Goal: Entertainment & Leisure: Browse casually

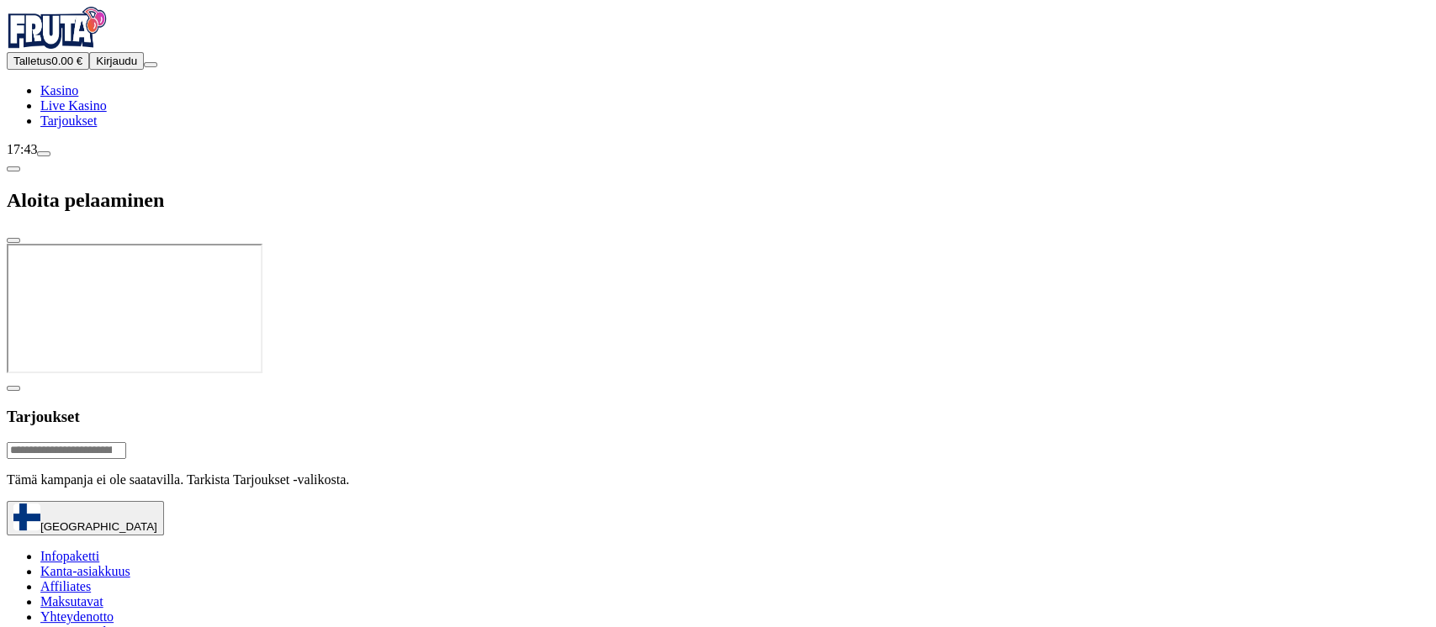
click at [128, 70] on button "Kirjaudu" at bounding box center [116, 61] width 55 height 18
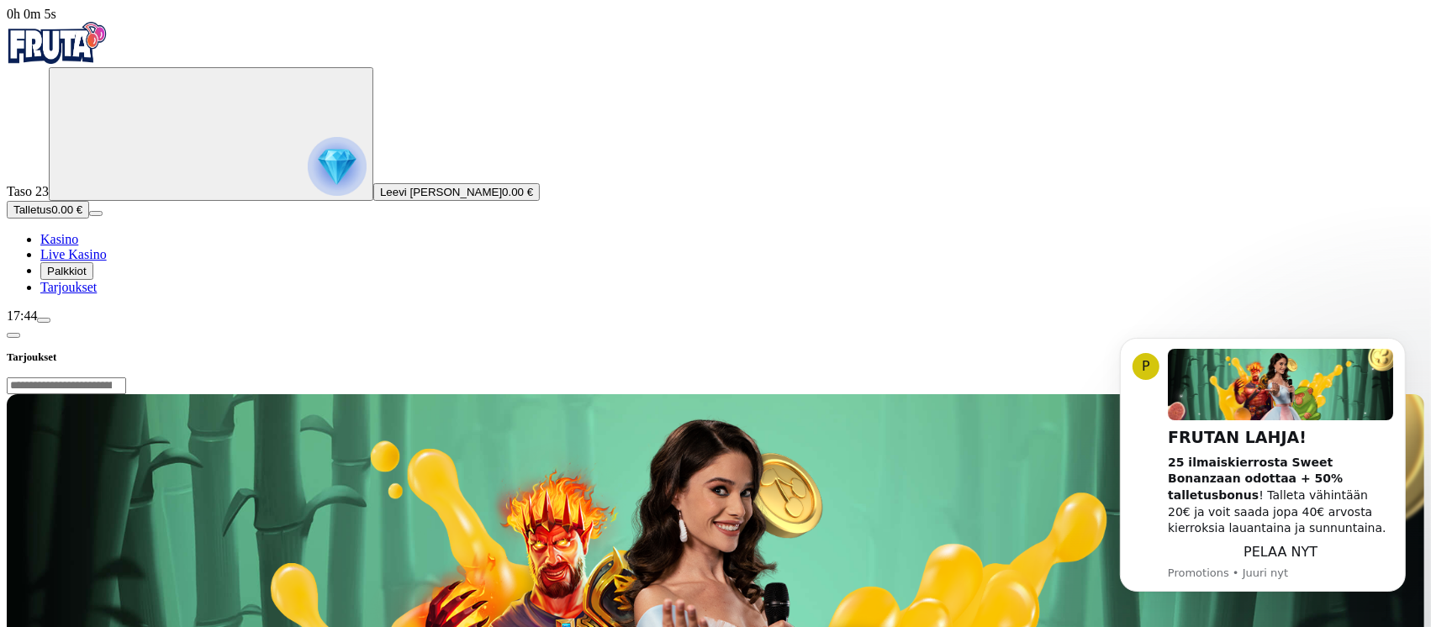
click at [95, 294] on span "Tarjoukset" at bounding box center [68, 287] width 56 height 14
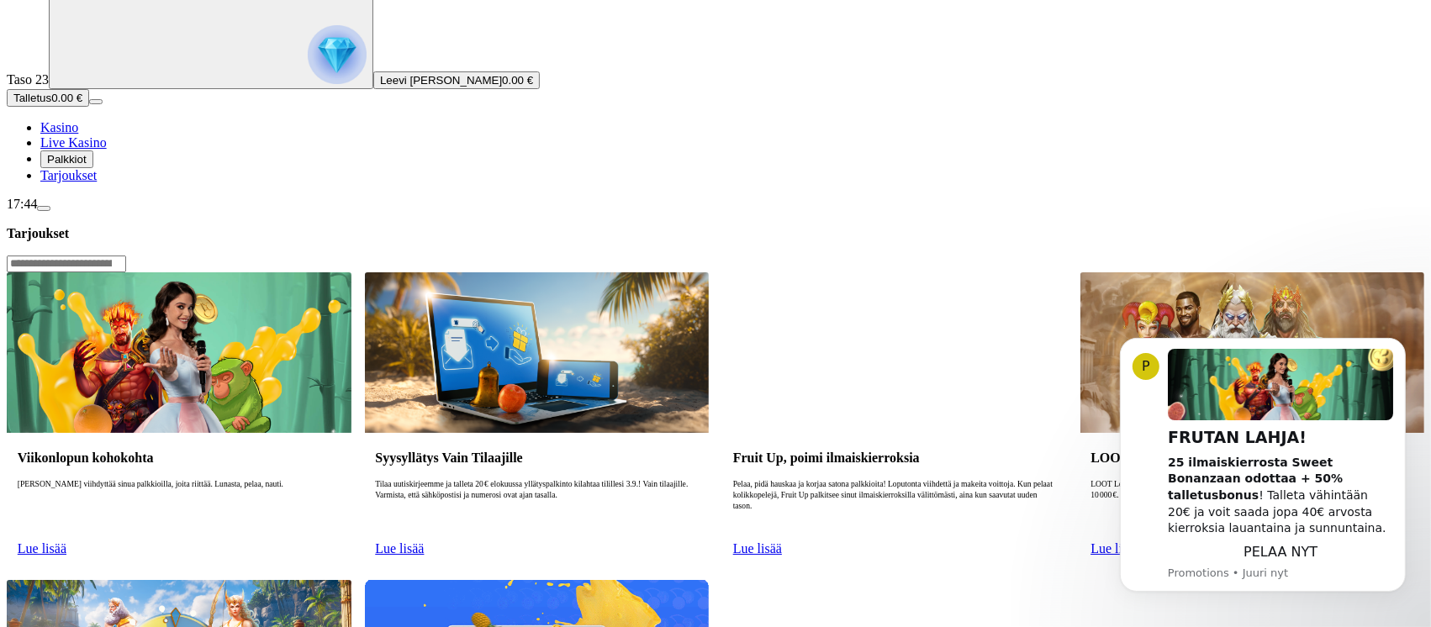
scroll to position [224, 0]
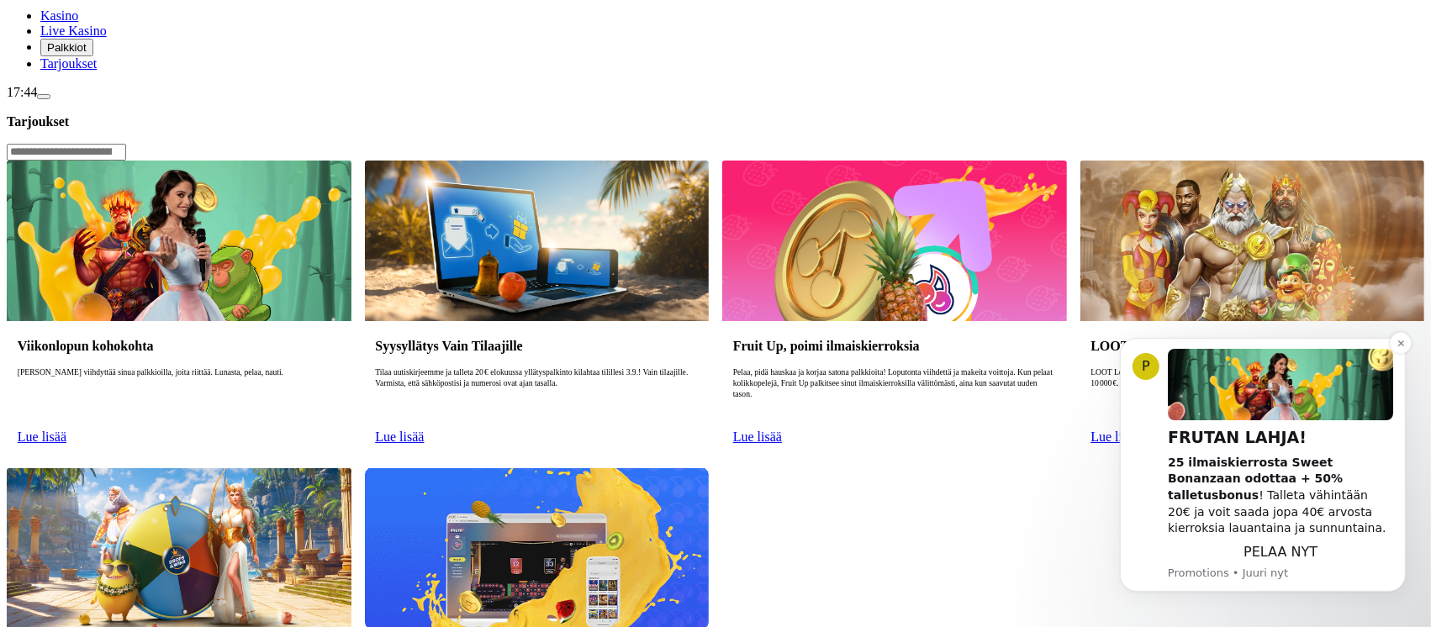
click at [1287, 549] on span "PELAA NYT" at bounding box center [1280, 551] width 74 height 16
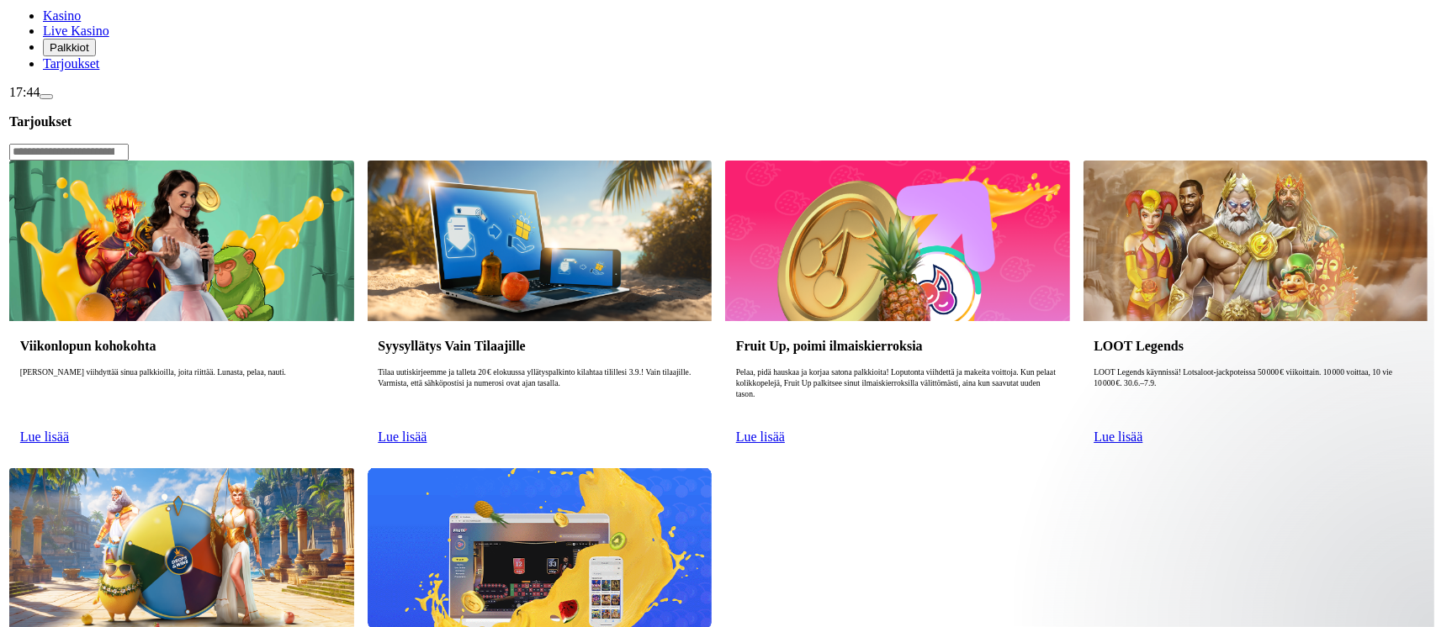
scroll to position [0, 0]
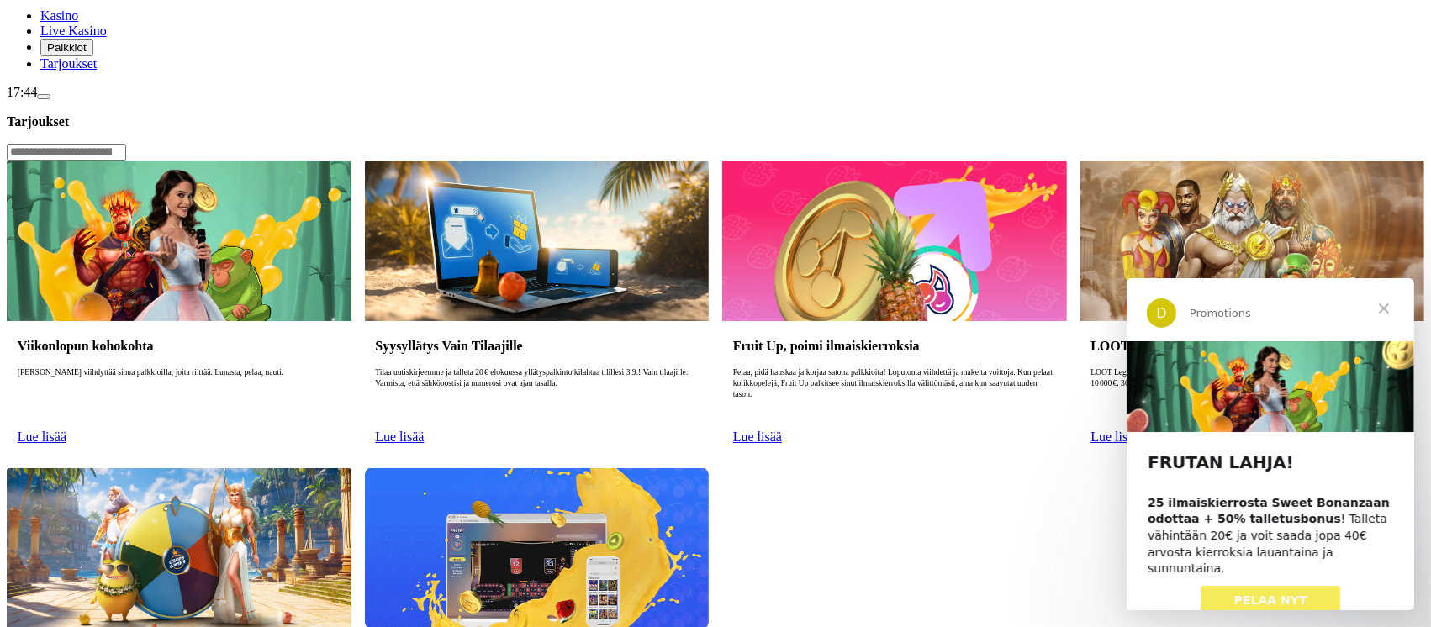
click at [1274, 593] on span "PELAA NYT" at bounding box center [1270, 599] width 73 height 13
click at [87, 54] on span "Palkkiot" at bounding box center [67, 47] width 40 height 13
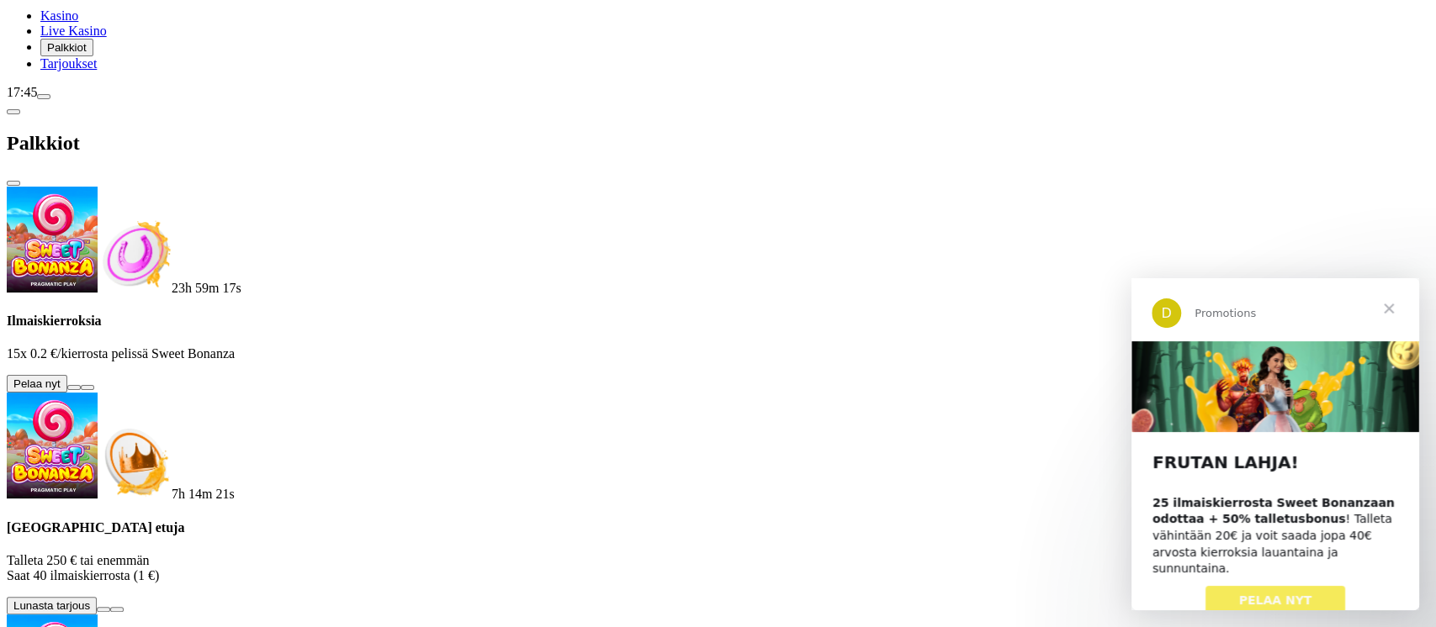
click at [81, 385] on button at bounding box center [73, 387] width 13 height 5
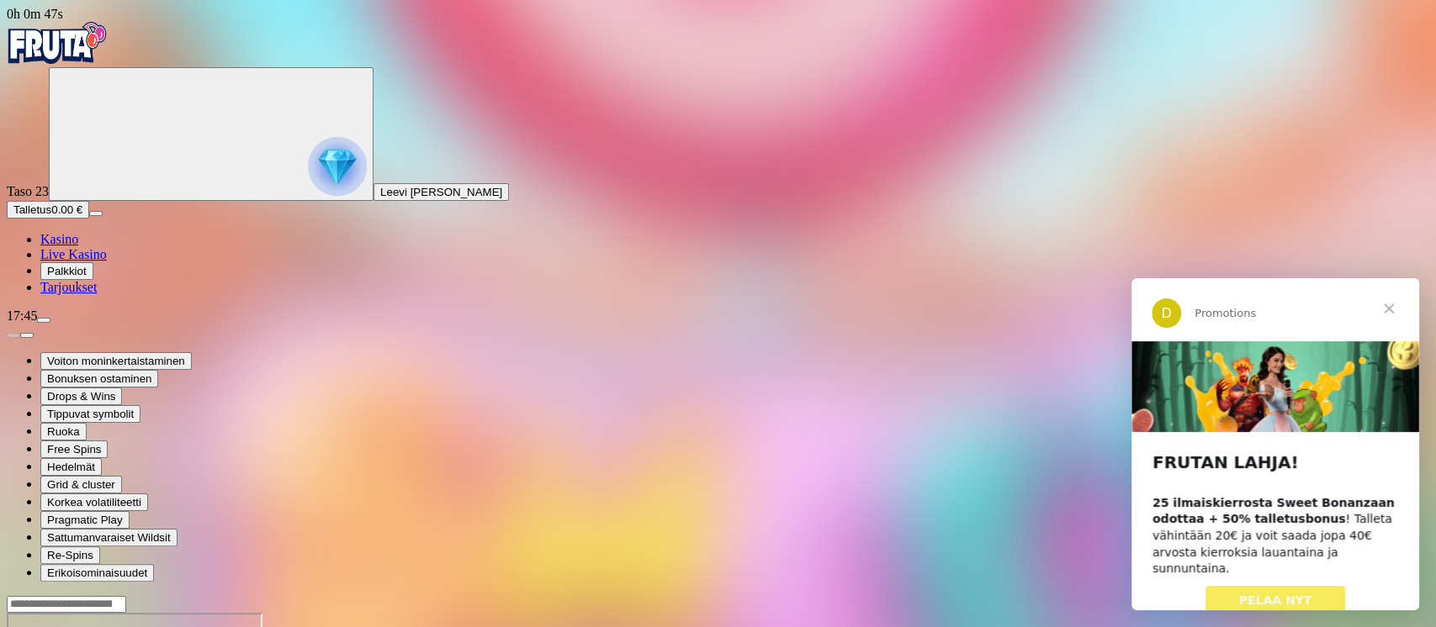
click at [1390, 303] on span "Sulje" at bounding box center [1388, 308] width 61 height 61
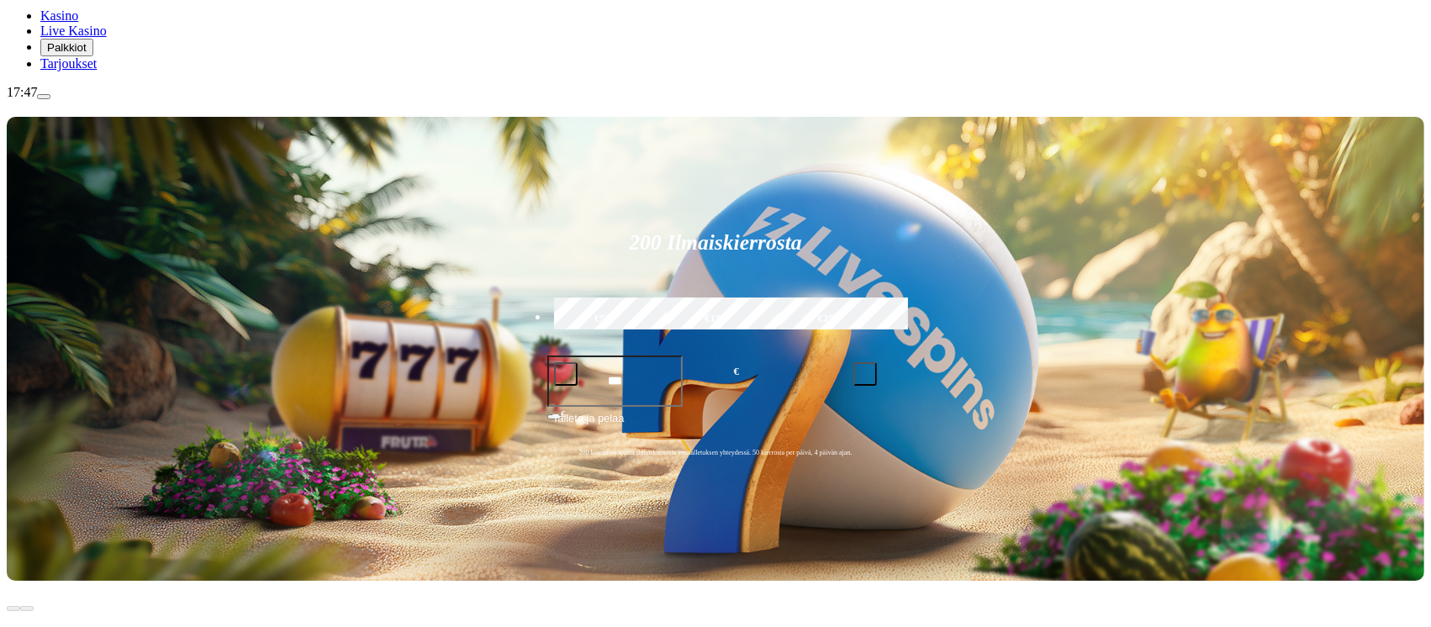
scroll to position [448, 0]
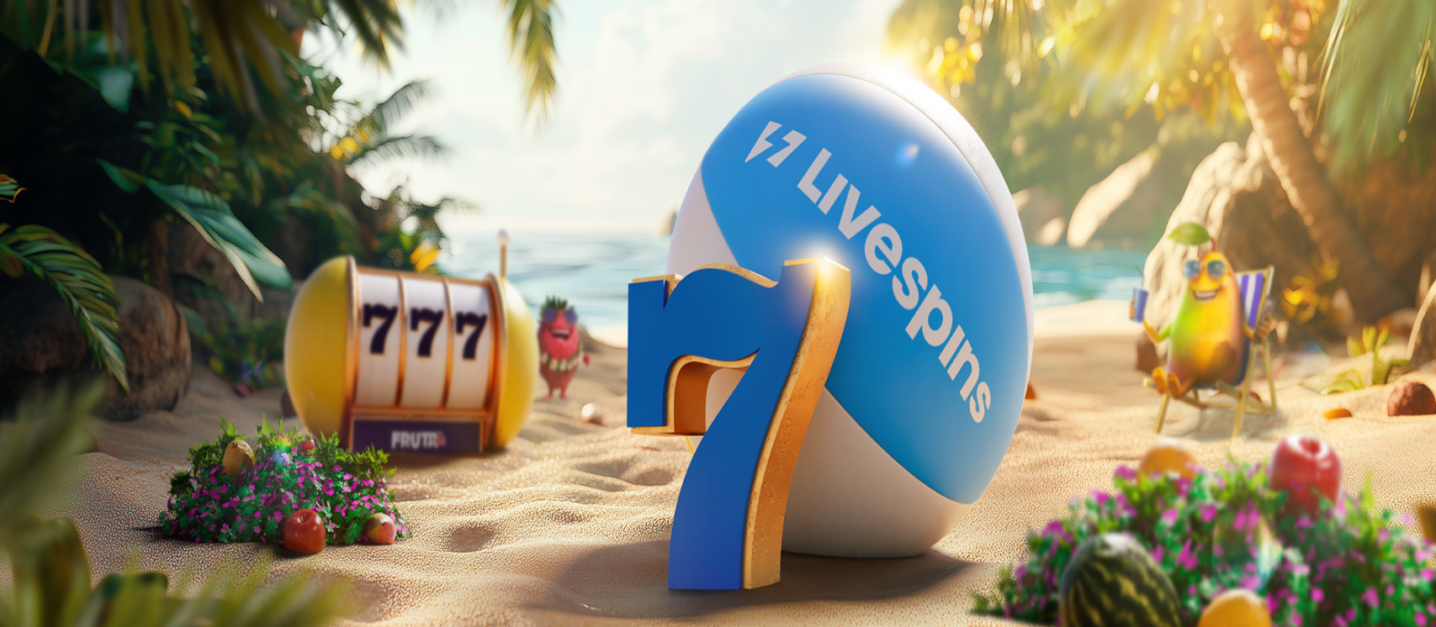
click at [97, 294] on span "Tarjoukset" at bounding box center [68, 287] width 56 height 14
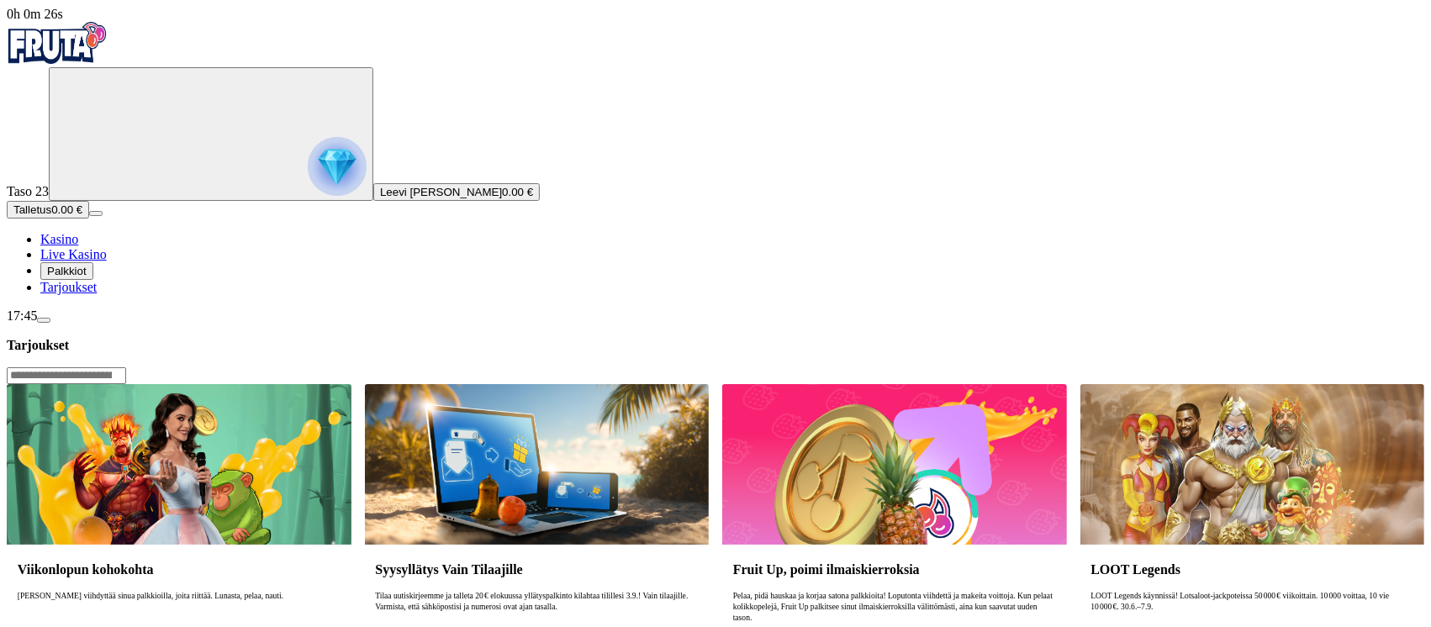
click at [87, 278] on span "Palkkiot" at bounding box center [67, 271] width 40 height 13
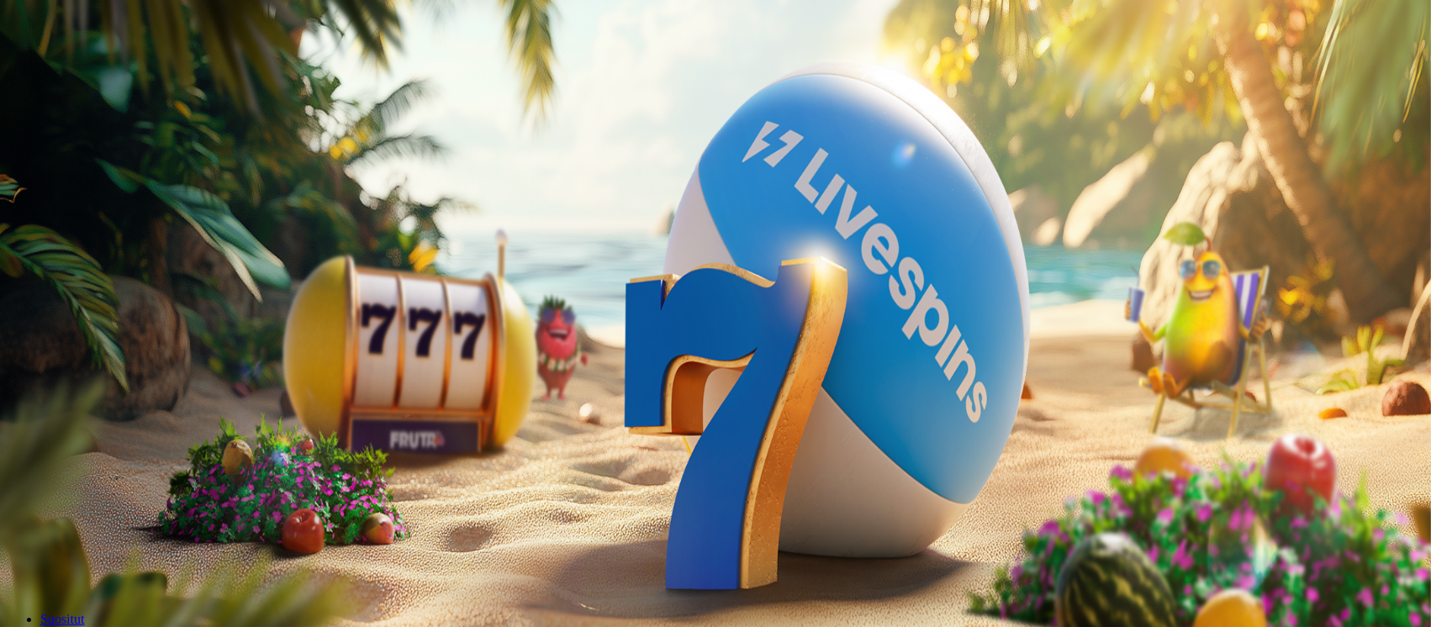
click at [87, 278] on span "Palkkiot" at bounding box center [67, 271] width 40 height 13
click at [13, 407] on span "close icon" at bounding box center [13, 407] width 0 height 0
click at [308, 195] on img "Primary" at bounding box center [337, 166] width 59 height 59
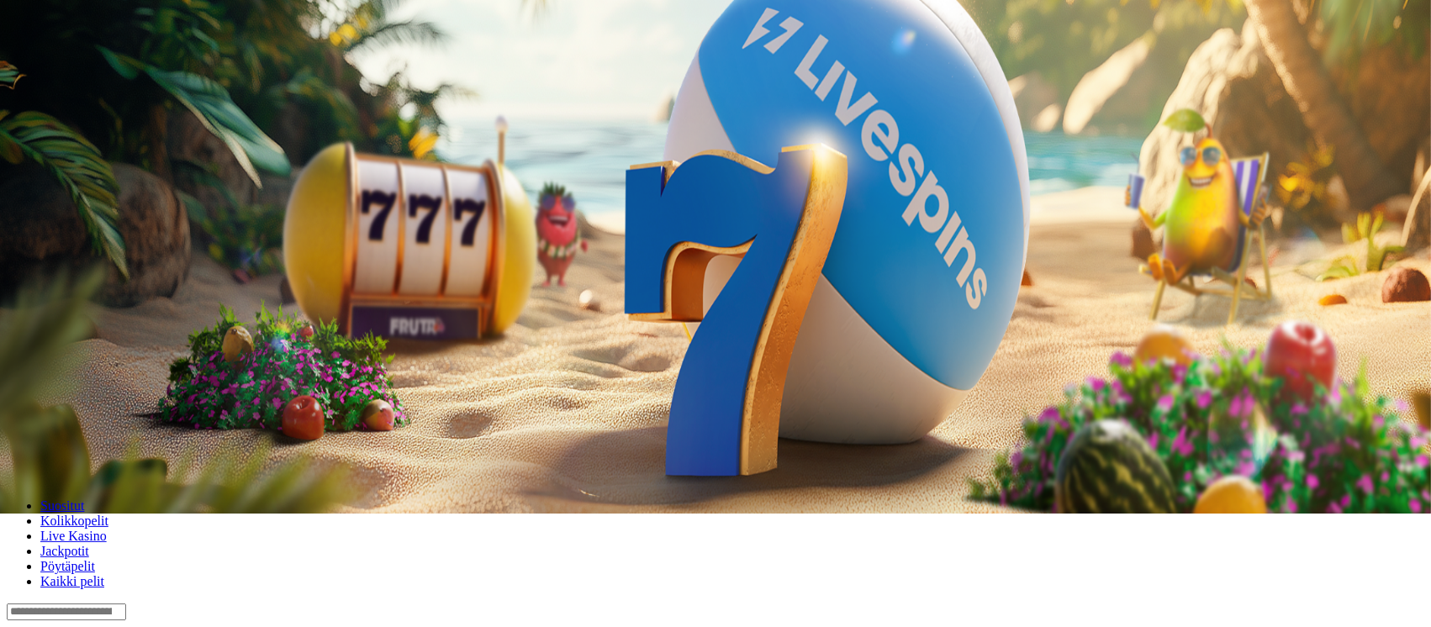
scroll to position [224, 0]
